Goal: Information Seeking & Learning: Learn about a topic

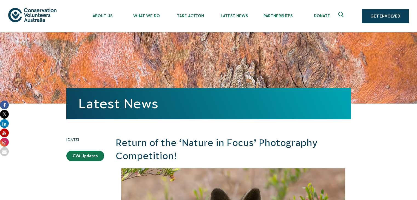
drag, startPoint x: 419, startPoint y: 11, endPoint x: 421, endPoint y: 19, distance: 7.9
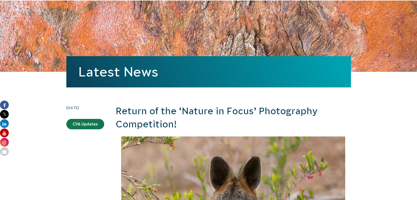
scroll to position [21, 0]
